Goal: Register for event/course

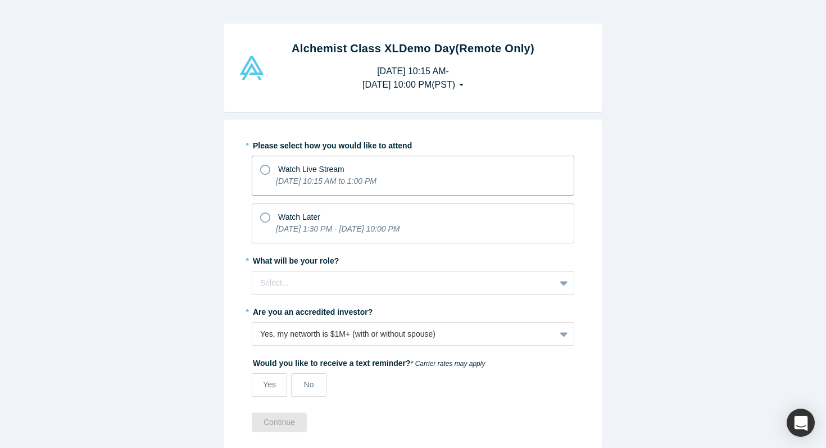
click at [327, 177] on icon "[DATE] 10:15 AM to 1:00 PM" at bounding box center [326, 181] width 101 height 9
click at [0, 0] on input "Watch Live Stream [DATE] 10:15 AM to 1:00 PM" at bounding box center [0, 0] width 0 height 0
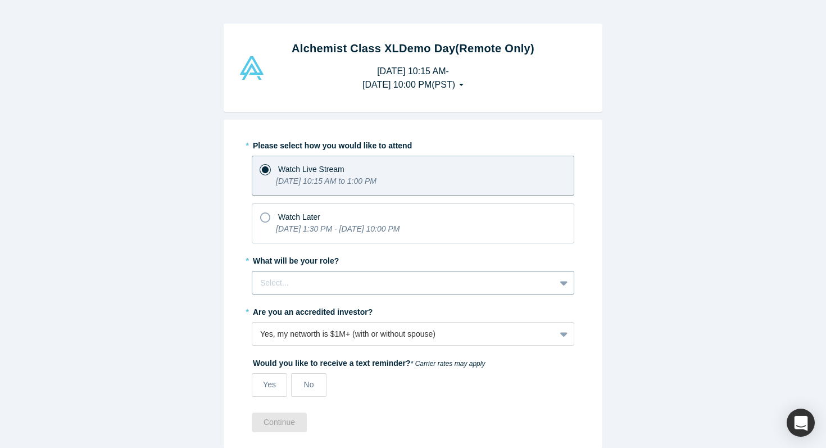
click at [377, 281] on div at bounding box center [403, 283] width 287 height 14
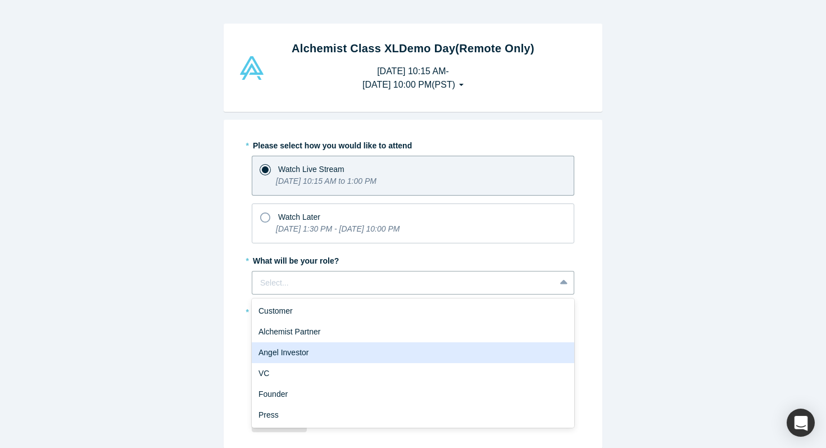
click at [372, 356] on div "Angel Investor" at bounding box center [413, 352] width 323 height 21
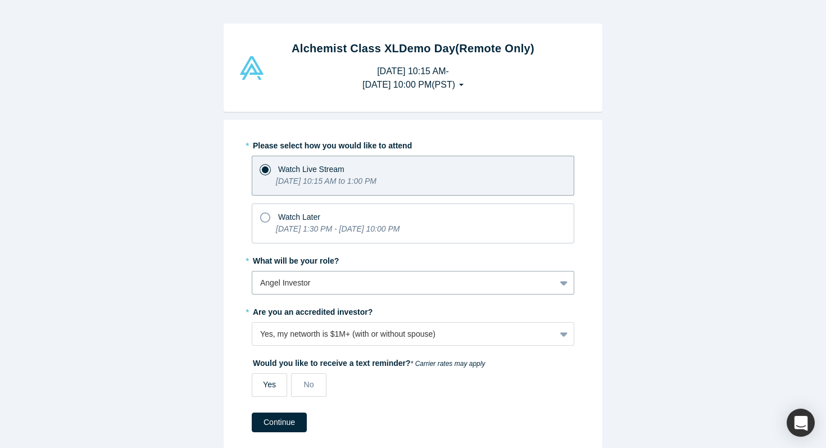
click at [274, 387] on span "Yes" at bounding box center [269, 384] width 13 height 9
click at [0, 0] on input "Yes" at bounding box center [0, 0] width 0 height 0
select select "US"
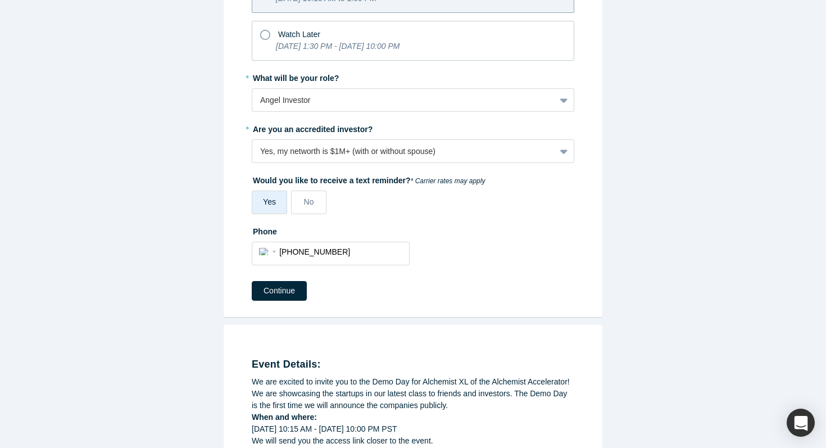
scroll to position [188, 0]
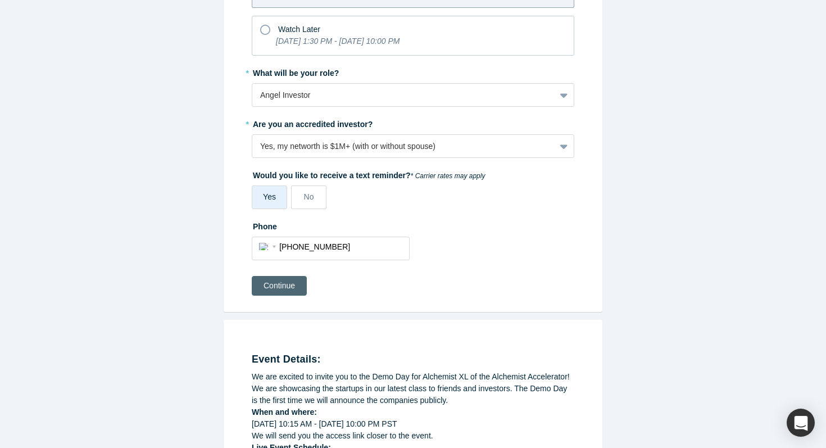
click at [279, 282] on button "Continue" at bounding box center [279, 286] width 55 height 20
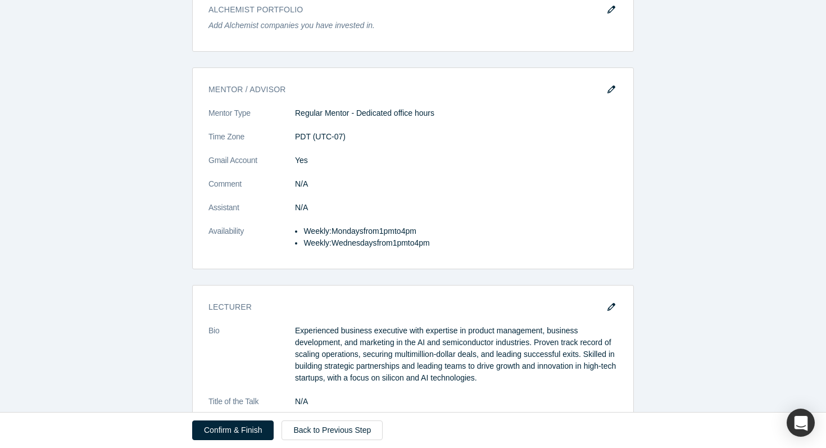
scroll to position [2325, 0]
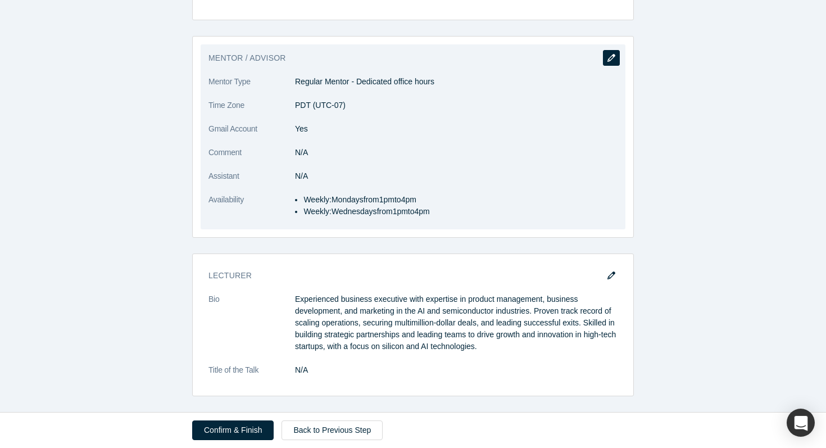
click at [613, 61] on icon "button" at bounding box center [612, 58] width 8 height 8
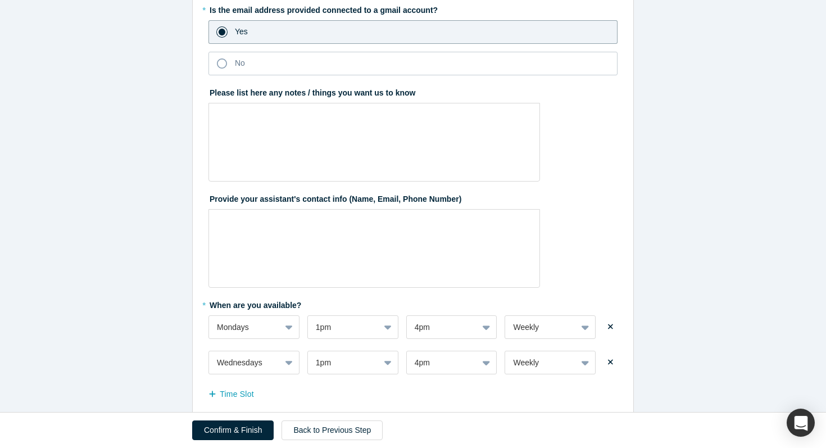
scroll to position [367, 0]
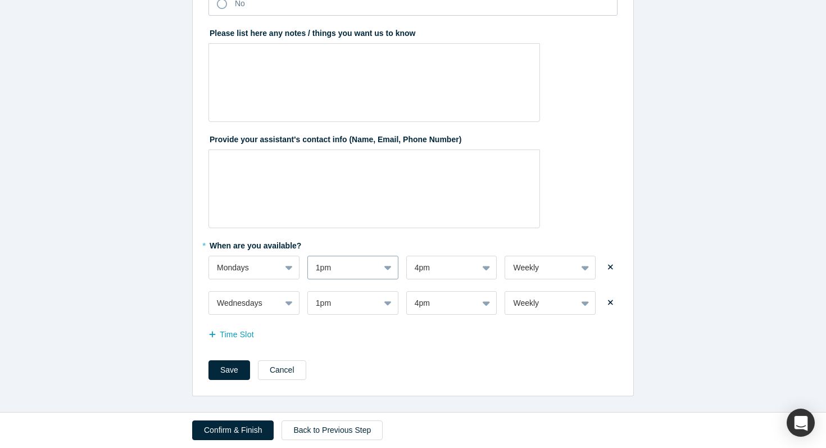
click at [393, 270] on div "1pm" at bounding box center [352, 268] width 91 height 24
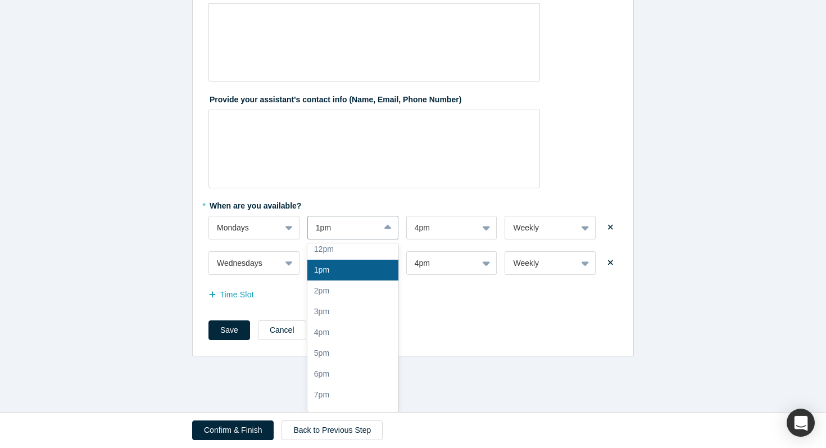
scroll to position [189, 0]
click at [352, 283] on div "4pm" at bounding box center [352, 274] width 91 height 21
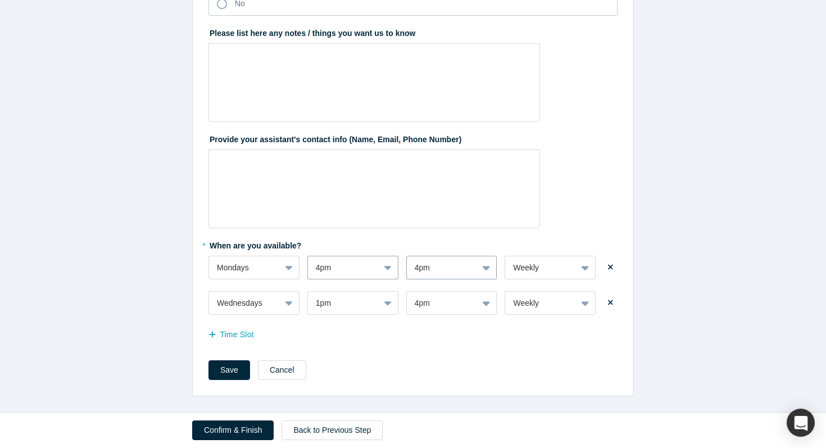
click at [487, 272] on div "4pm" at bounding box center [451, 268] width 91 height 24
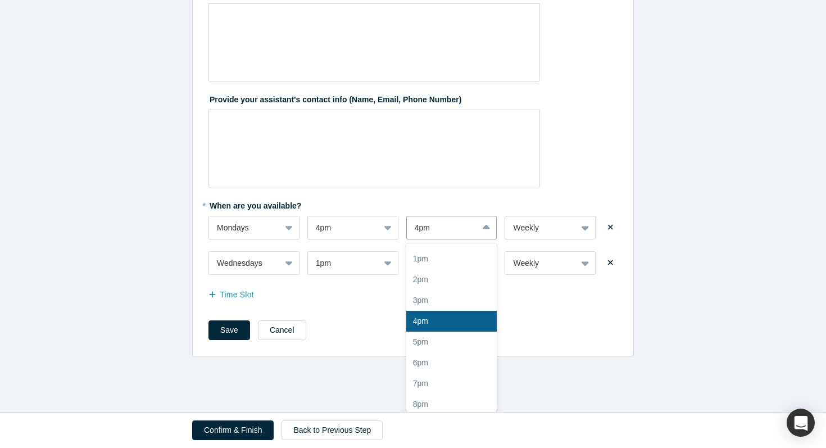
scroll to position [189, 0]
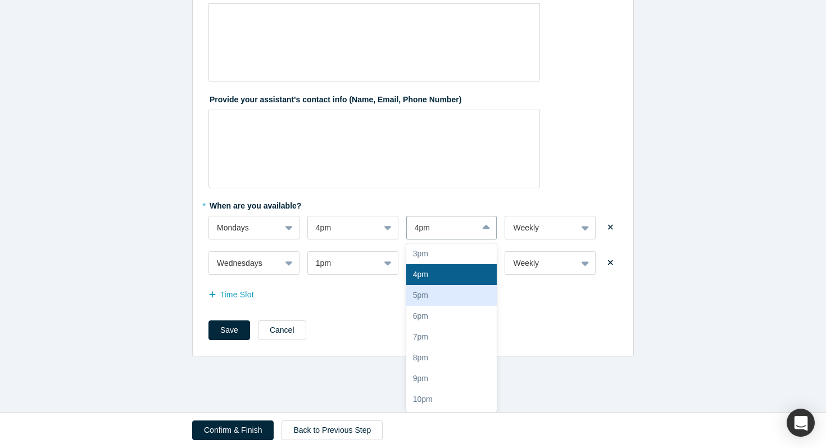
click at [458, 295] on div "5pm" at bounding box center [451, 295] width 91 height 21
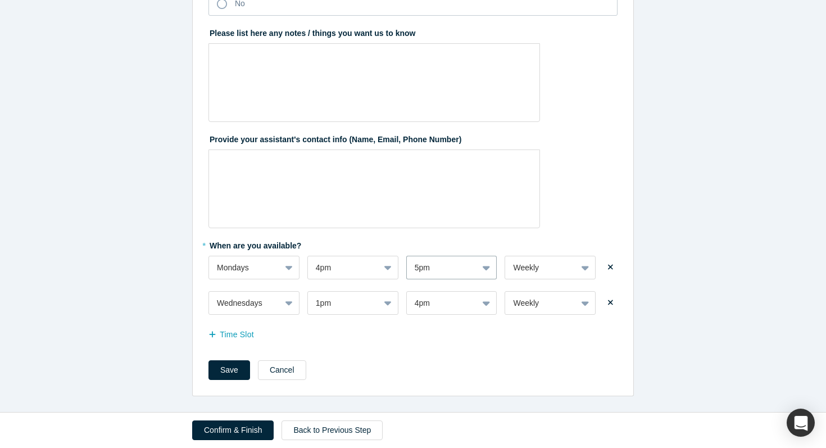
scroll to position [367, 0]
click at [391, 303] on div "1pm" at bounding box center [352, 303] width 91 height 24
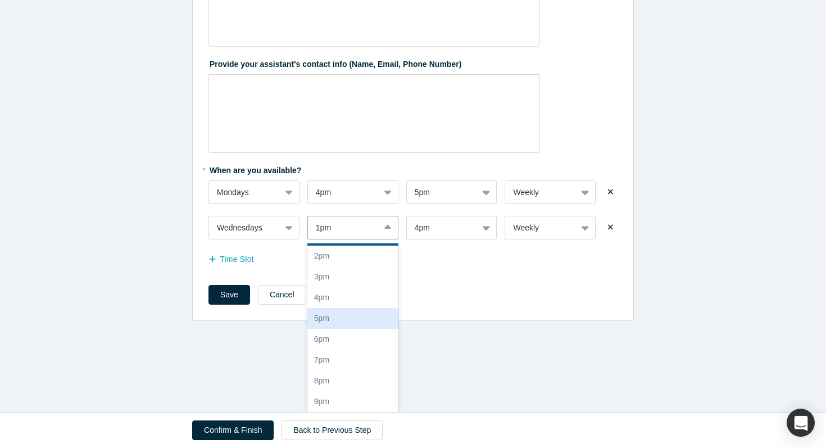
scroll to position [168, 0]
click at [361, 300] on div "4pm" at bounding box center [352, 296] width 91 height 21
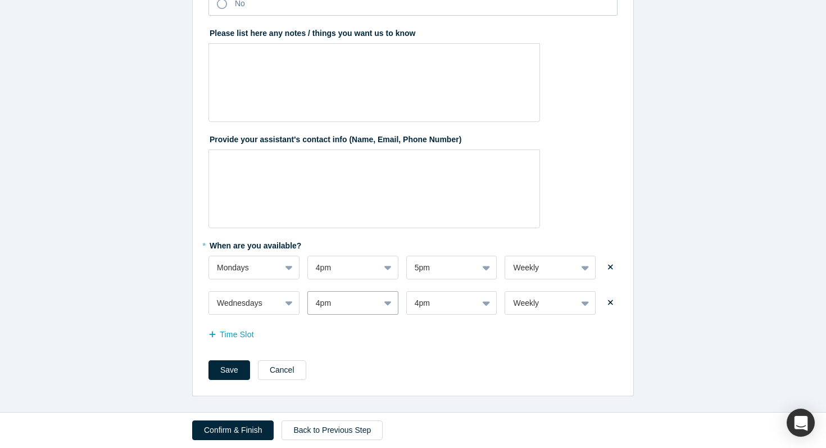
scroll to position [367, 0]
click at [481, 302] on div "4pm" at bounding box center [451, 303] width 91 height 24
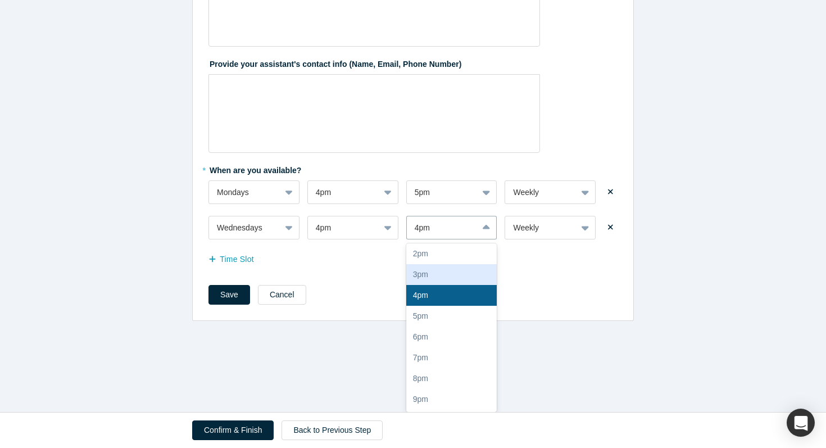
scroll to position [189, 0]
click at [456, 302] on div "5pm" at bounding box center [451, 295] width 91 height 21
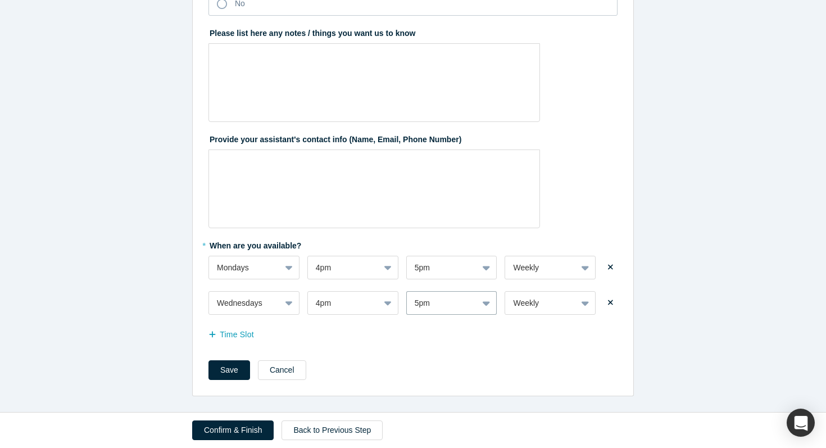
scroll to position [367, 0]
click at [238, 365] on button "Save" at bounding box center [230, 370] width 42 height 20
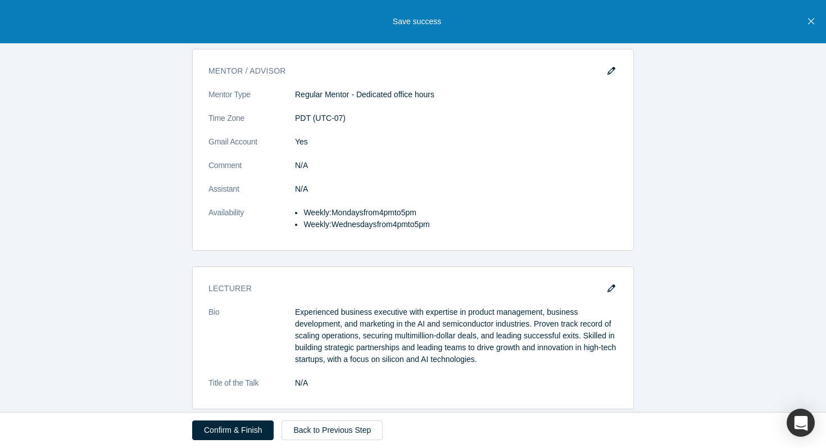
scroll to position [2325, 0]
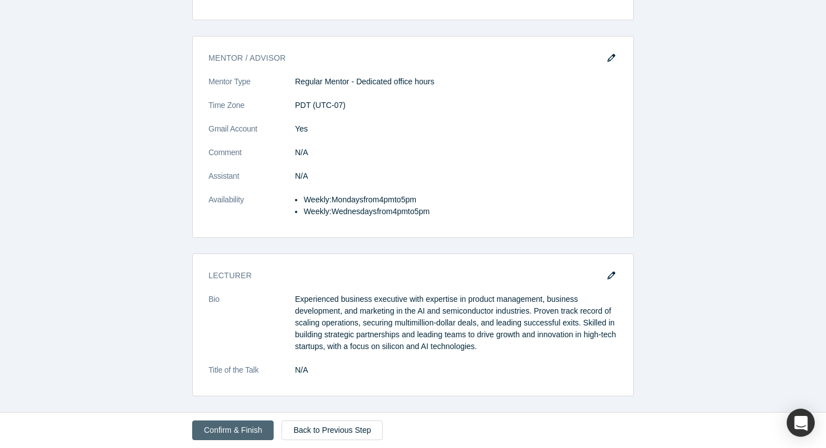
click at [242, 429] on button "Confirm & Finish" at bounding box center [233, 430] width 82 height 20
